Goal: Obtain resource: Obtain resource

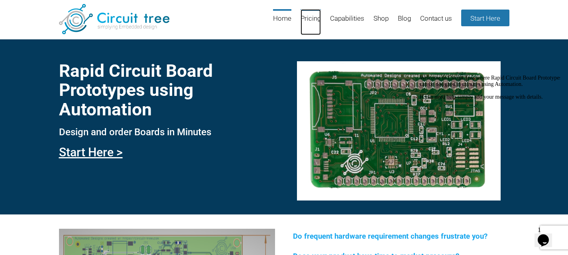
click at [309, 20] on link "Pricing" at bounding box center [310, 22] width 20 height 26
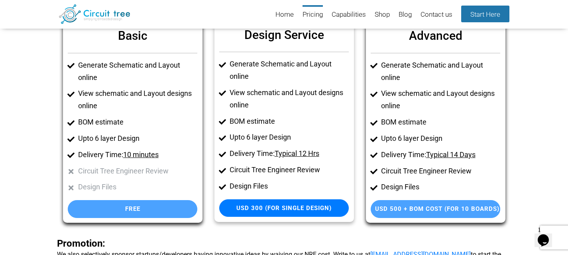
scroll to position [63, 0]
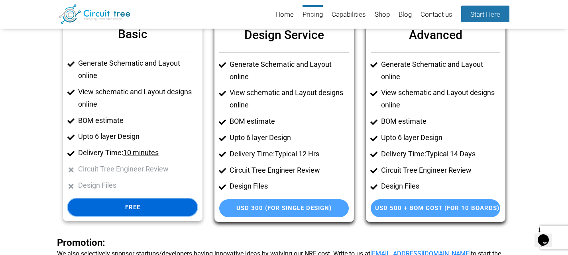
click at [156, 208] on link "Free" at bounding box center [132, 208] width 129 height 18
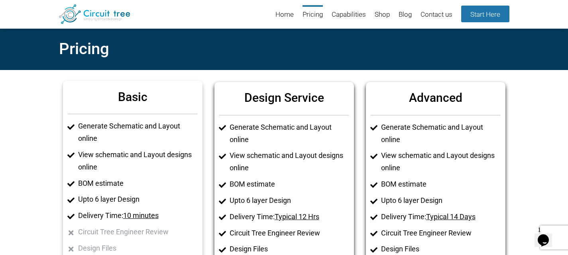
scroll to position [0, 0]
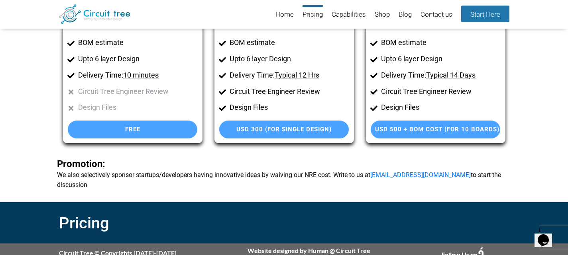
scroll to position [143, 0]
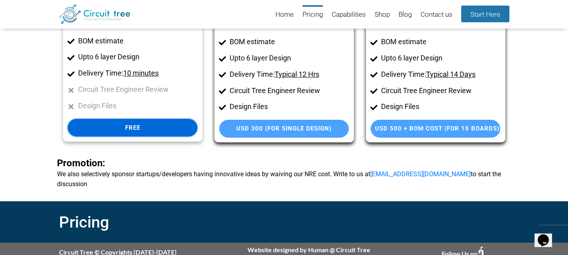
click at [143, 127] on link "Free" at bounding box center [132, 128] width 129 height 18
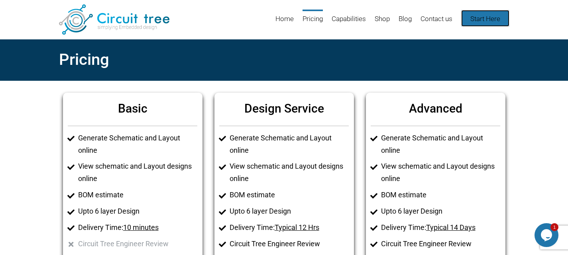
click at [477, 22] on link "Start Here" at bounding box center [485, 18] width 48 height 17
